Goal: Information Seeking & Learning: Check status

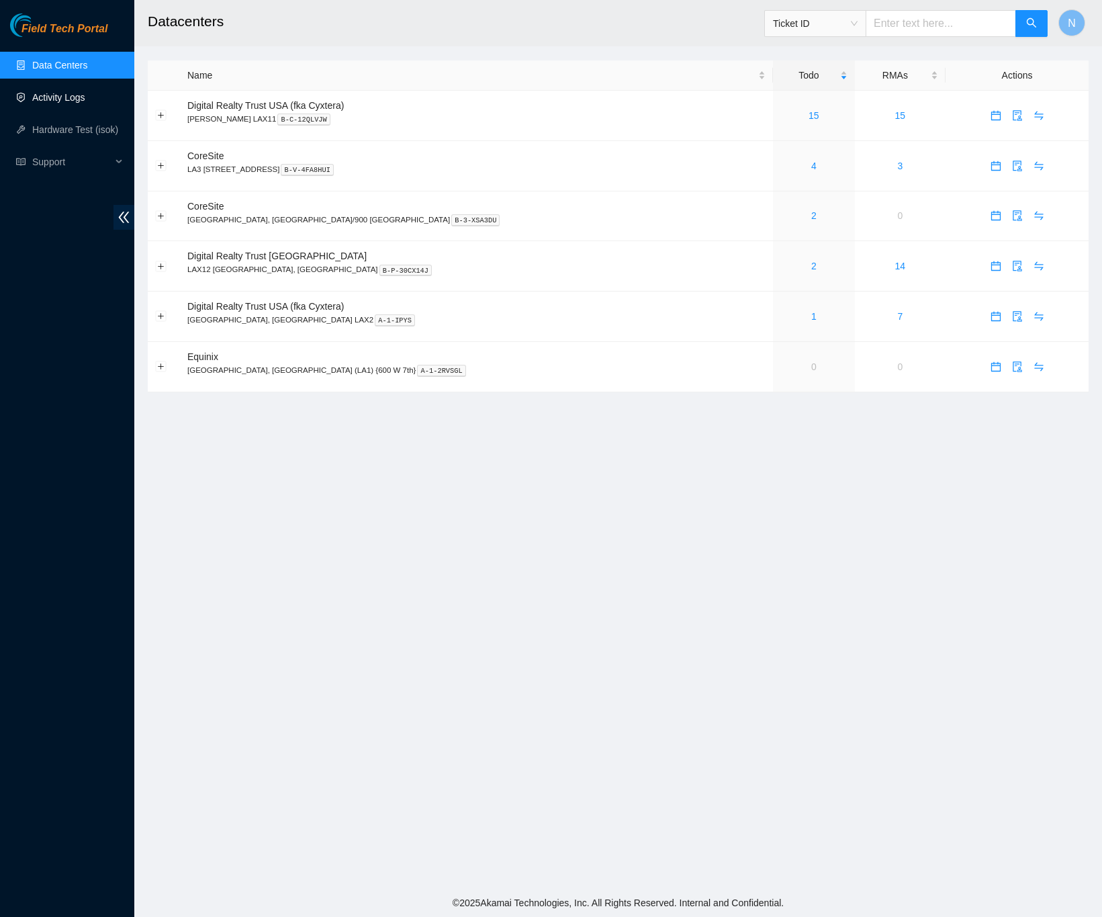
click at [75, 92] on link "Activity Logs" at bounding box center [58, 97] width 53 height 11
click at [57, 92] on link "Activity Logs" at bounding box center [58, 97] width 53 height 11
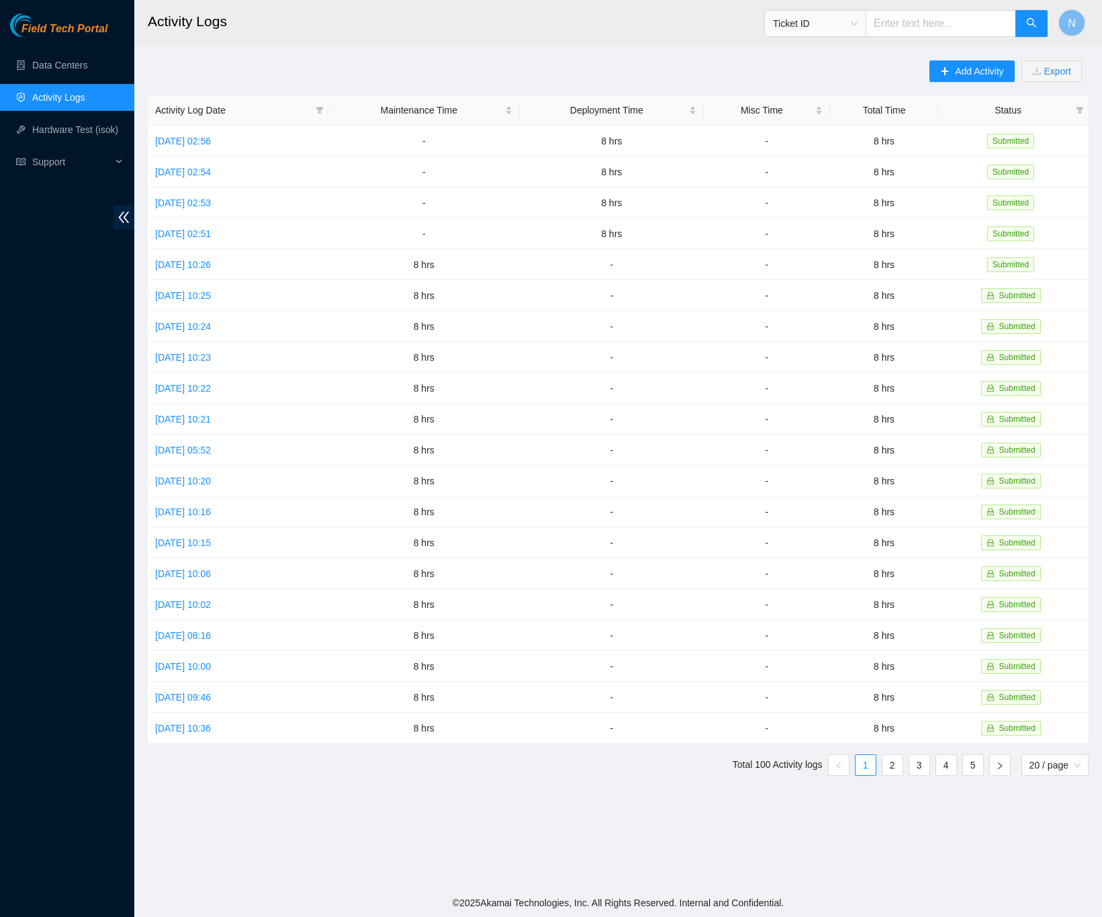
click at [911, 845] on main "Activity Logs Ticket ID N Add Activity Export Activity Log Date Maintenance Tim…" at bounding box center [618, 444] width 968 height 888
click at [943, 75] on icon "plus" at bounding box center [944, 70] width 9 height 9
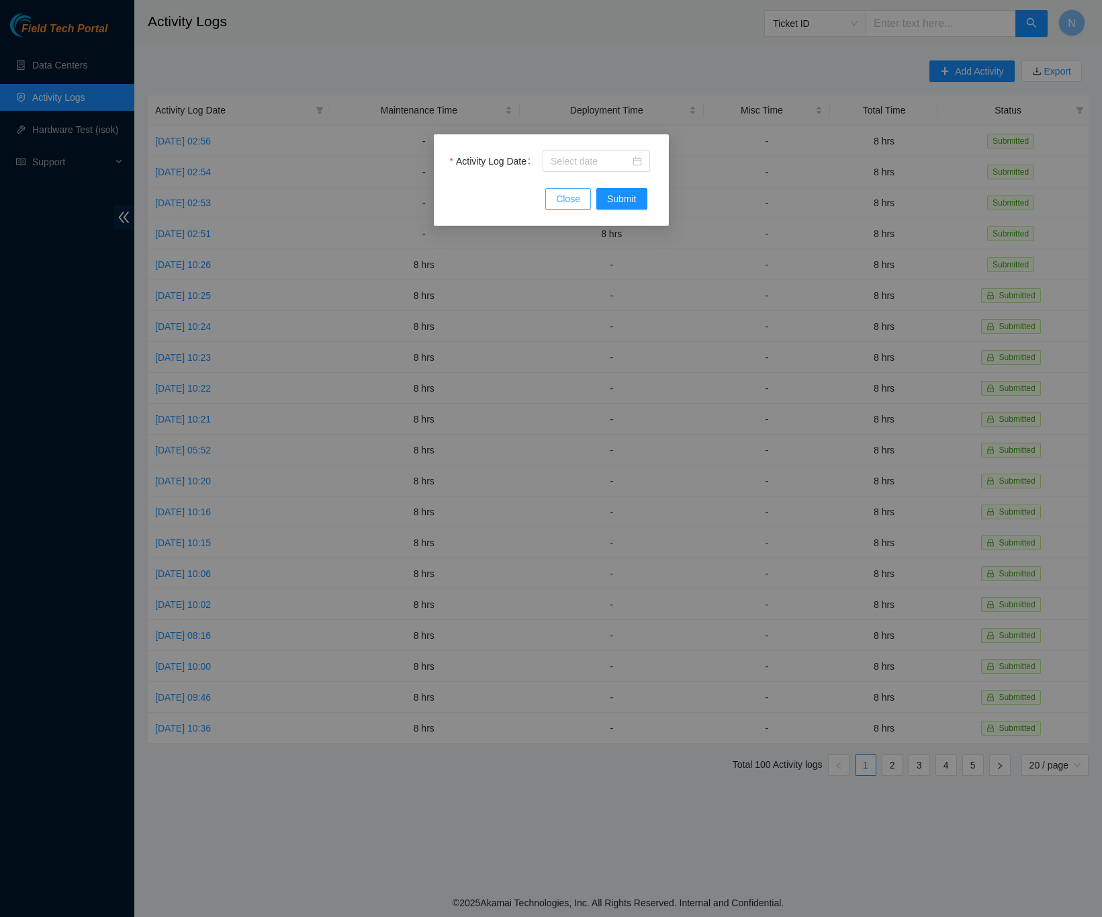
click at [576, 200] on span "Close" at bounding box center [568, 198] width 24 height 15
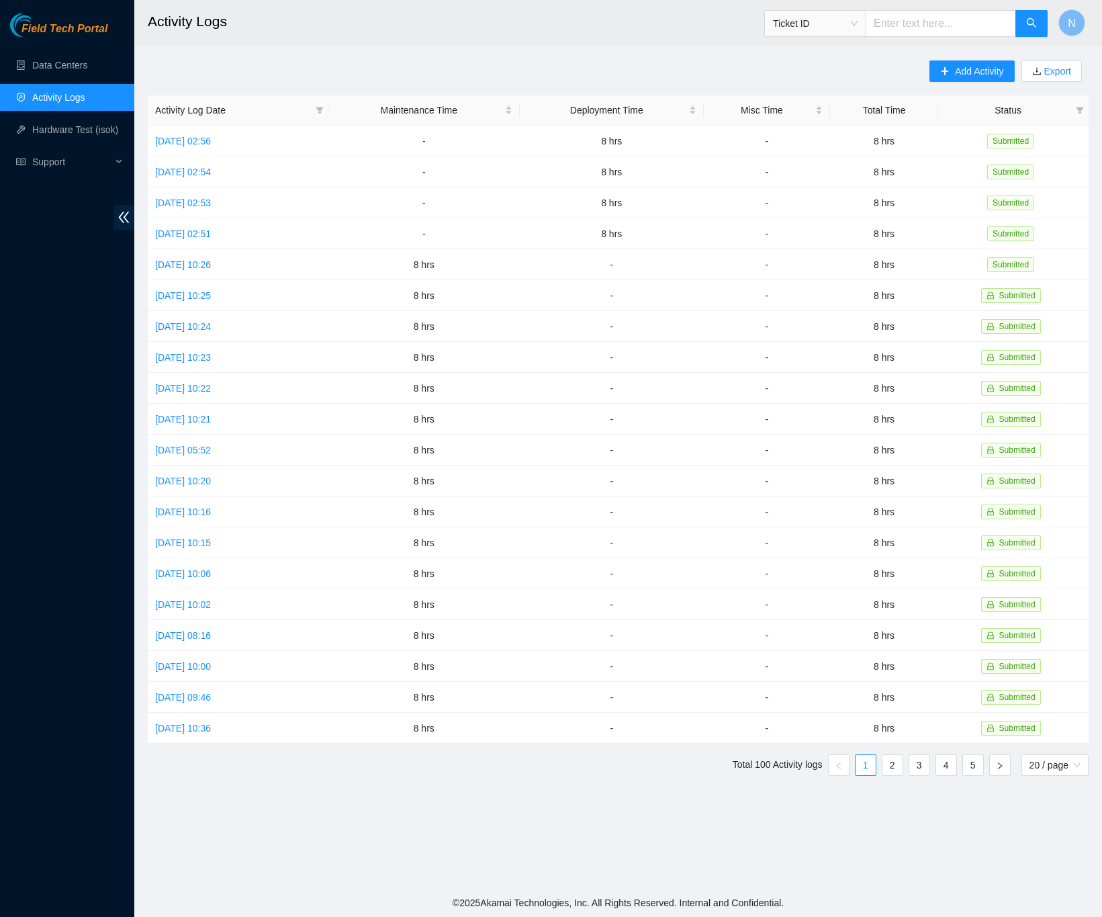
click at [661, 81] on div "Add Activity Export Activity Log Date Maintenance Time Deployment Time Misc Tim…" at bounding box center [618, 423] width 941 height 726
